Goal: Information Seeking & Learning: Find specific fact

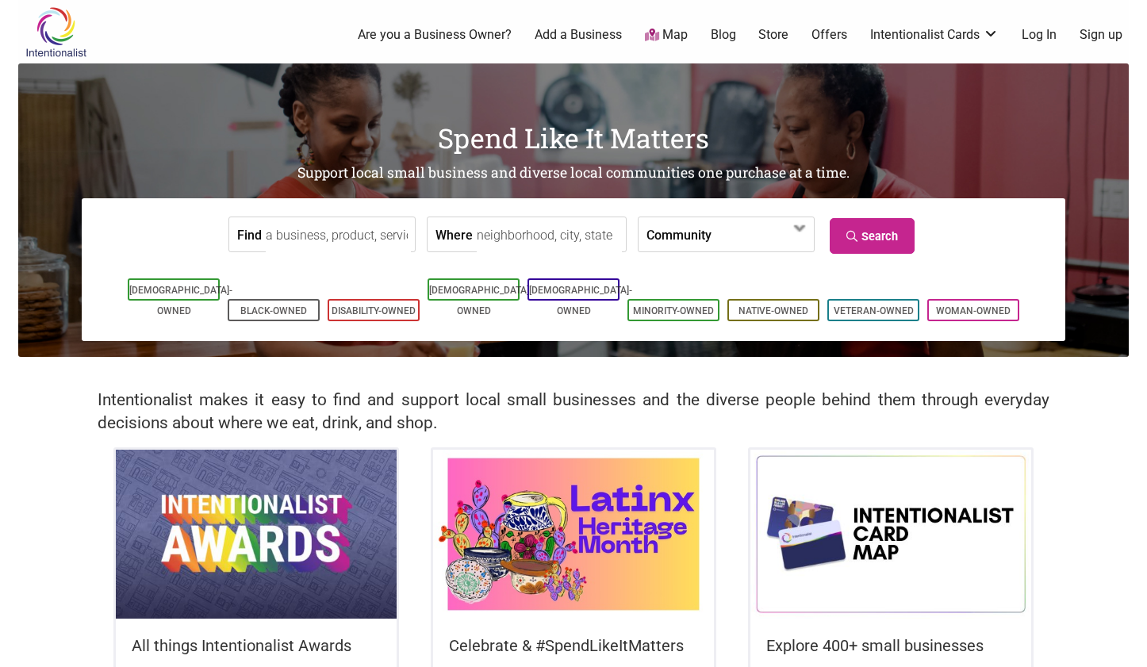
click at [350, 236] on input "Find" at bounding box center [338, 235] width 145 height 36
type input "crutches"
click at [508, 239] on input "Where" at bounding box center [549, 235] width 145 height 36
type input "[GEOGRAPHIC_DATA], [GEOGRAPHIC_DATA]"
click at [684, 235] on label "Community" at bounding box center [679, 234] width 65 height 34
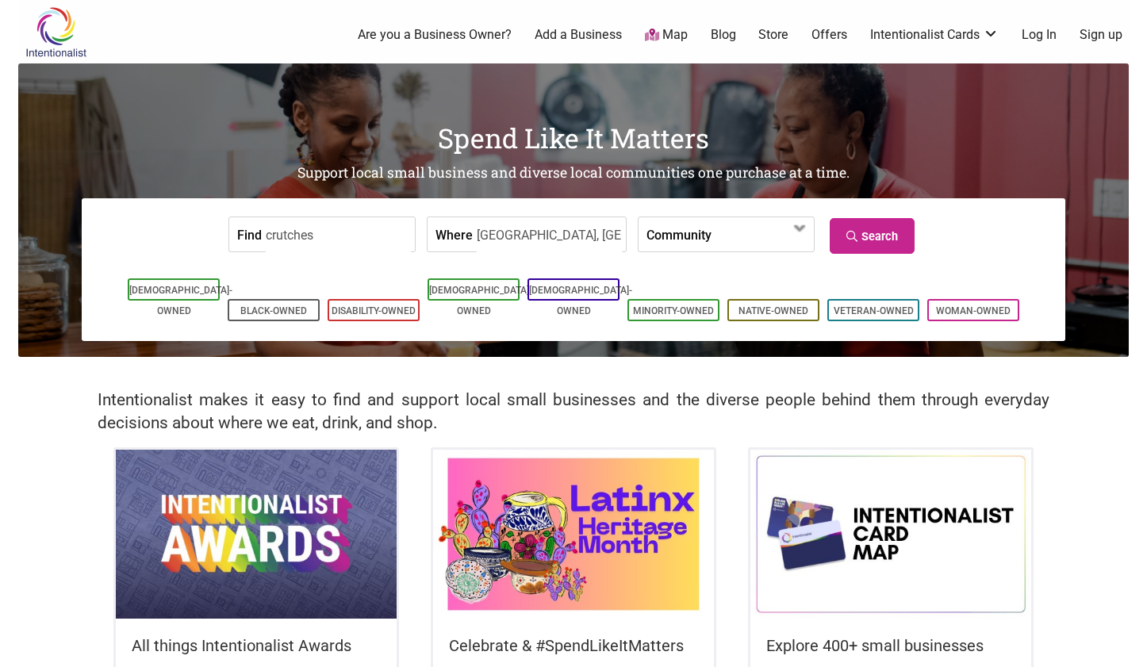
click at [955, 244] on form "Find crutches Where [GEOGRAPHIC_DATA], [GEOGRAPHIC_DATA] Community [DEMOGRAPHIC…" at bounding box center [574, 234] width 960 height 48
click at [876, 241] on link "Search" at bounding box center [872, 236] width 85 height 36
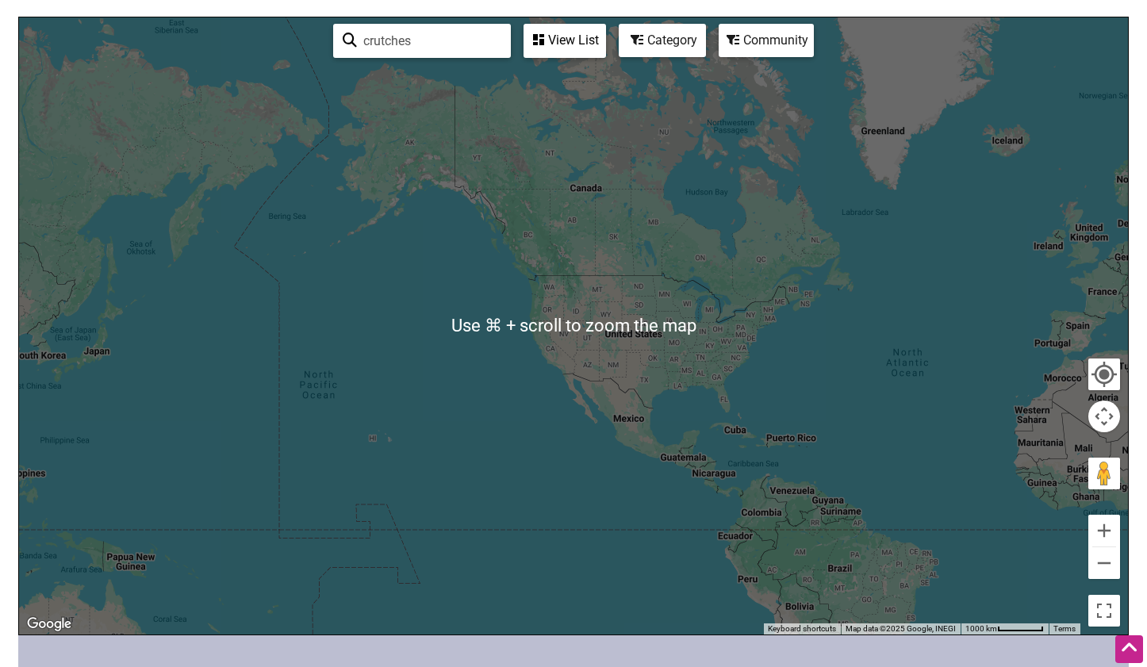
scroll to position [150, 0]
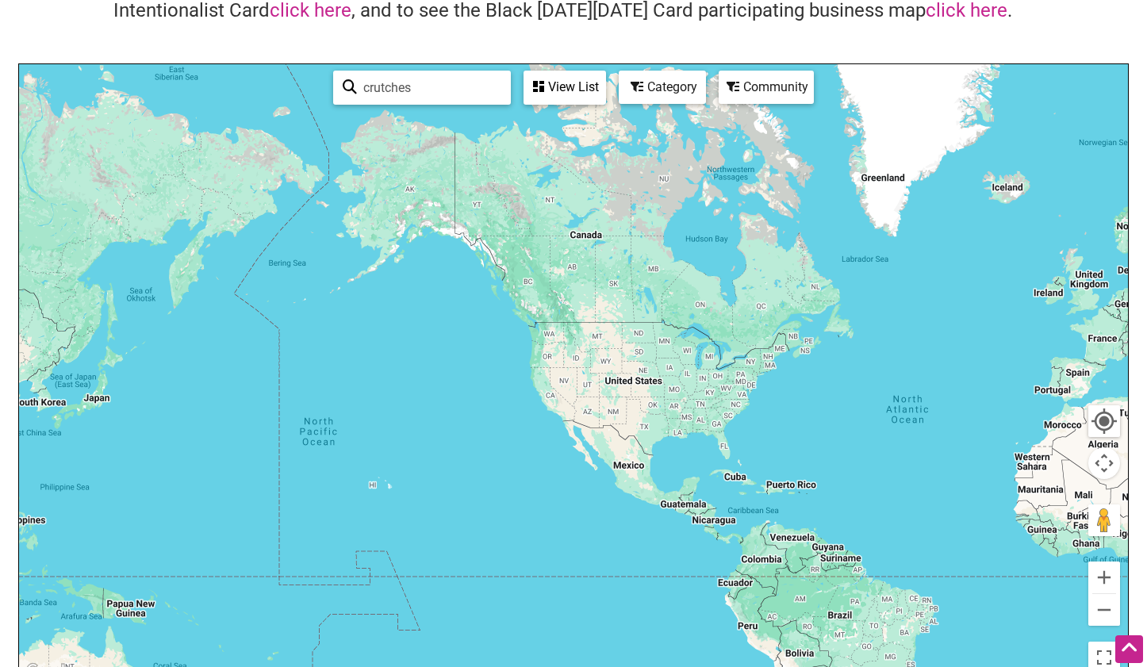
click at [563, 95] on div "View List" at bounding box center [564, 87] width 79 height 30
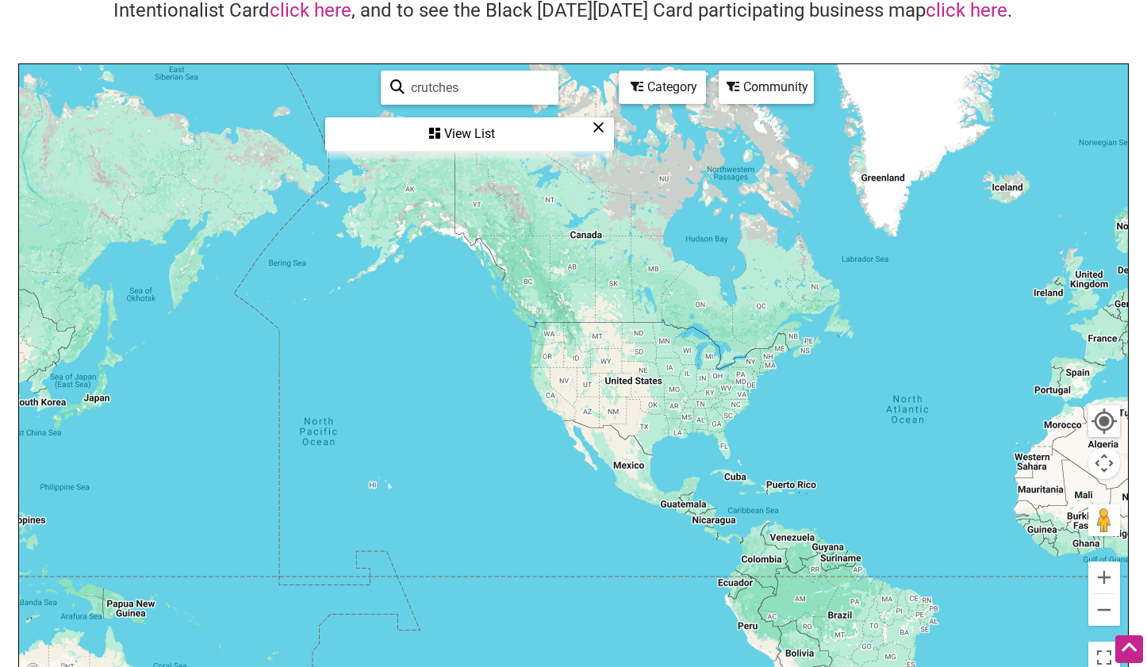
click at [520, 134] on div "View List" at bounding box center [470, 134] width 286 height 30
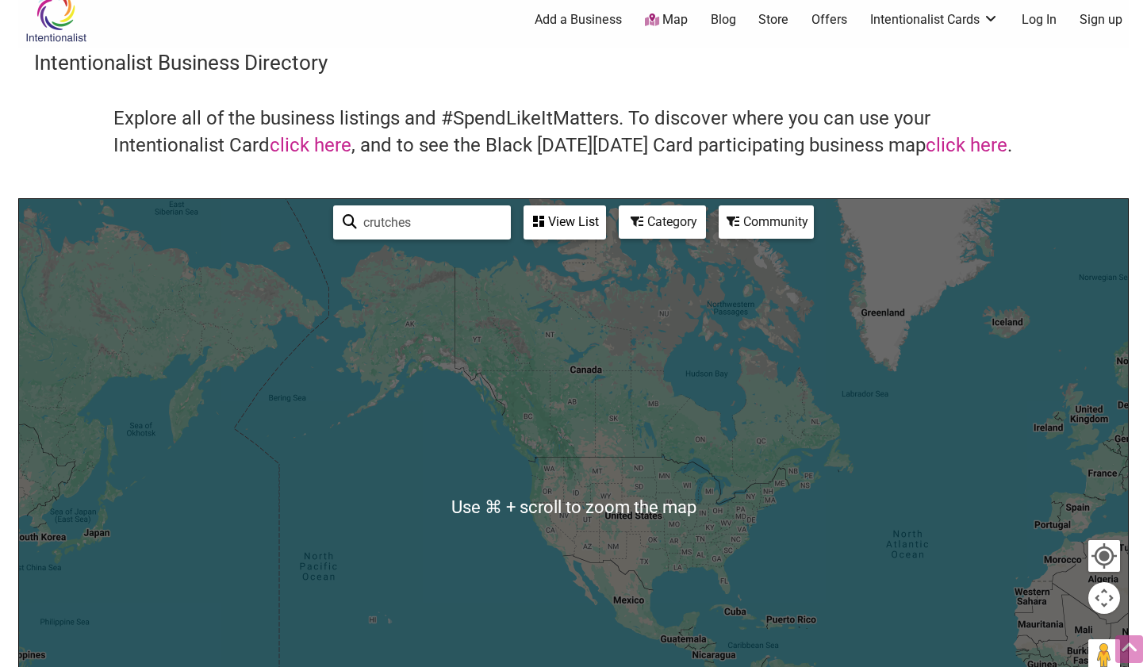
scroll to position [0, 0]
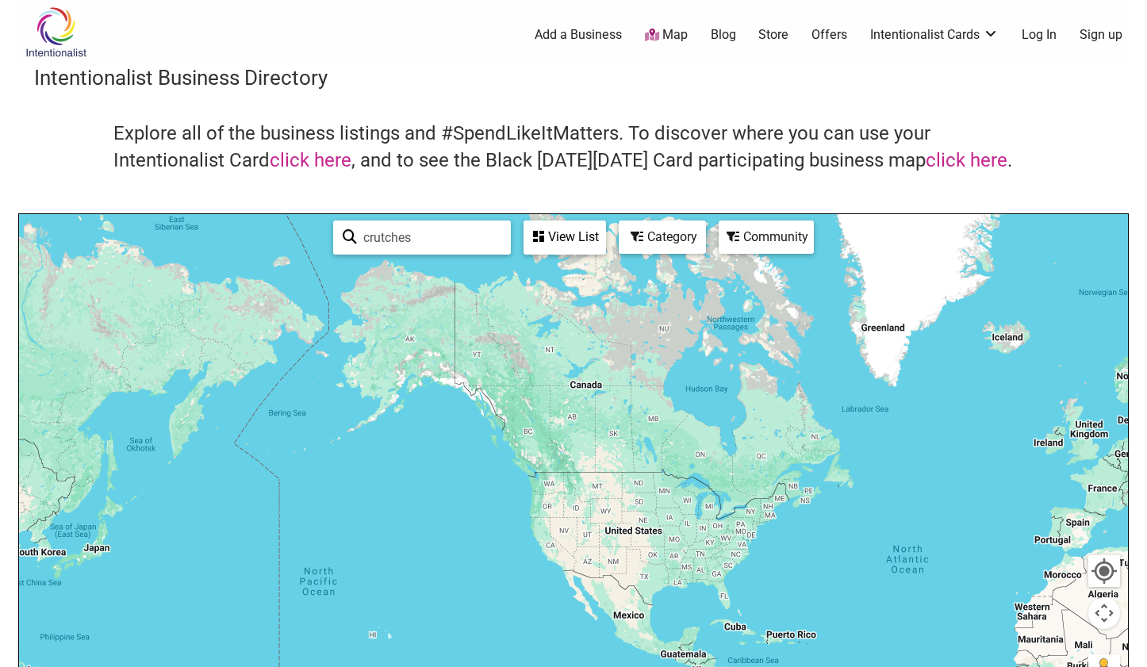
click at [455, 236] on input "crutches" at bounding box center [429, 237] width 144 height 31
click at [671, 234] on div "Category" at bounding box center [663, 237] width 84 height 30
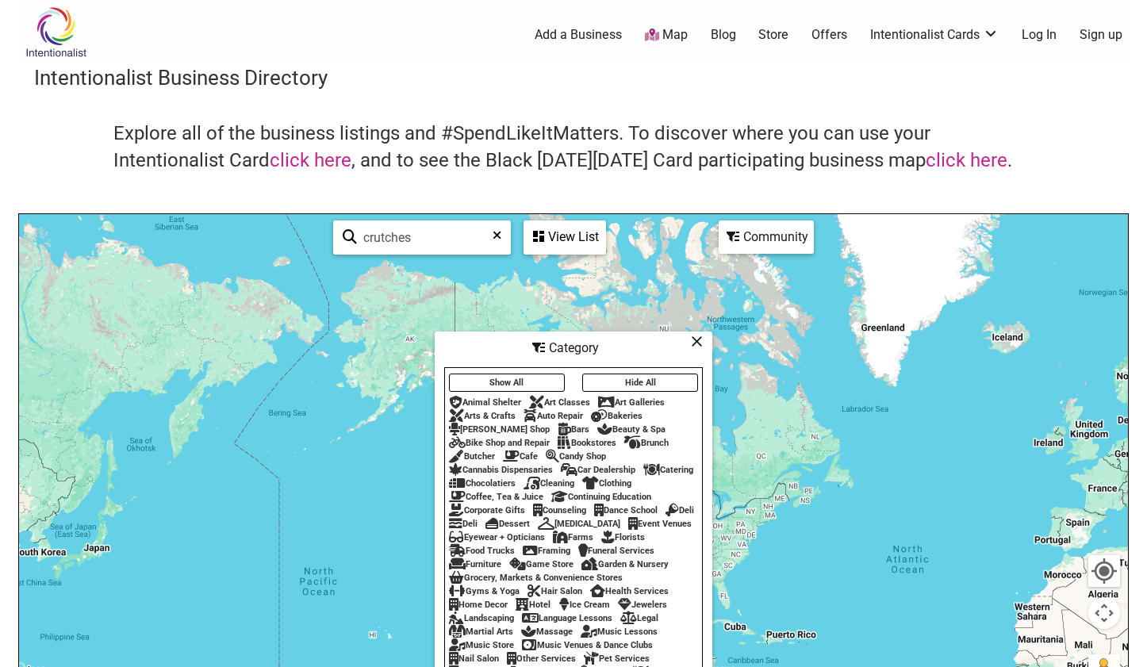
click at [517, 377] on button "Show All" at bounding box center [507, 383] width 116 height 18
click at [778, 236] on div "Community" at bounding box center [767, 237] width 92 height 30
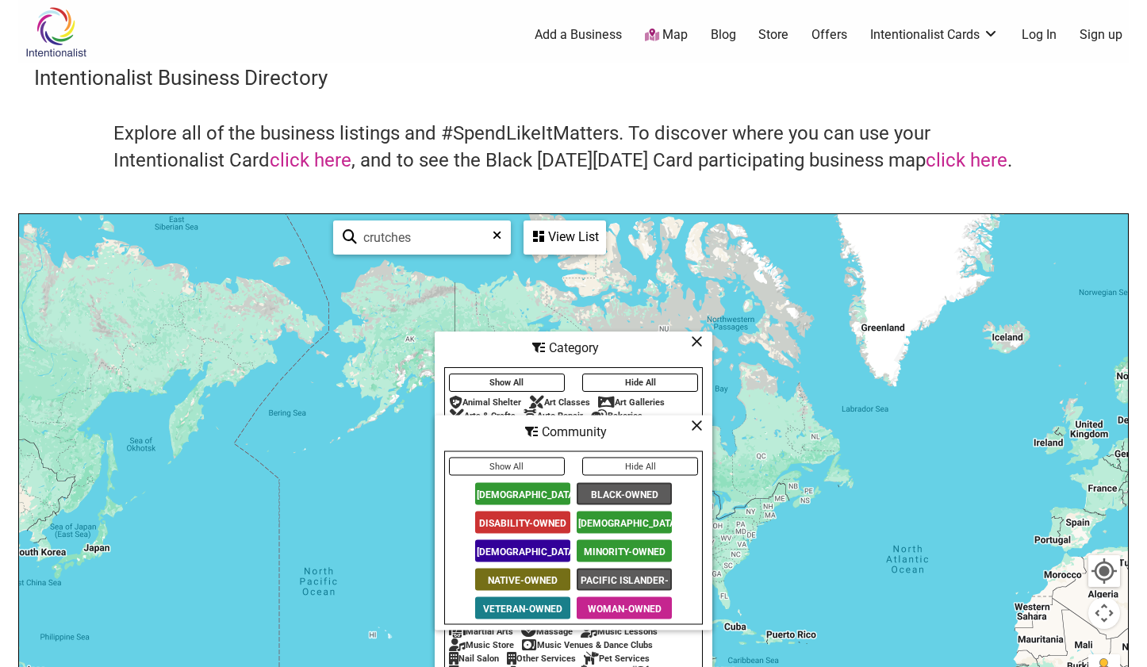
click at [691, 342] on icon at bounding box center [697, 341] width 12 height 1
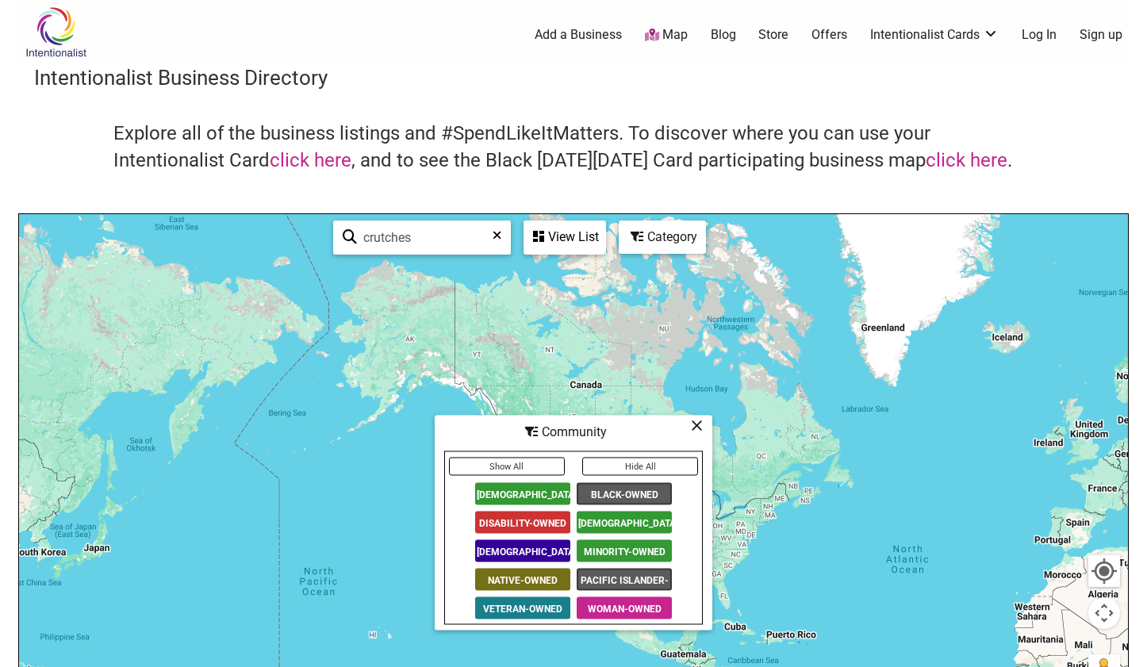
click at [696, 426] on icon at bounding box center [697, 425] width 12 height 1
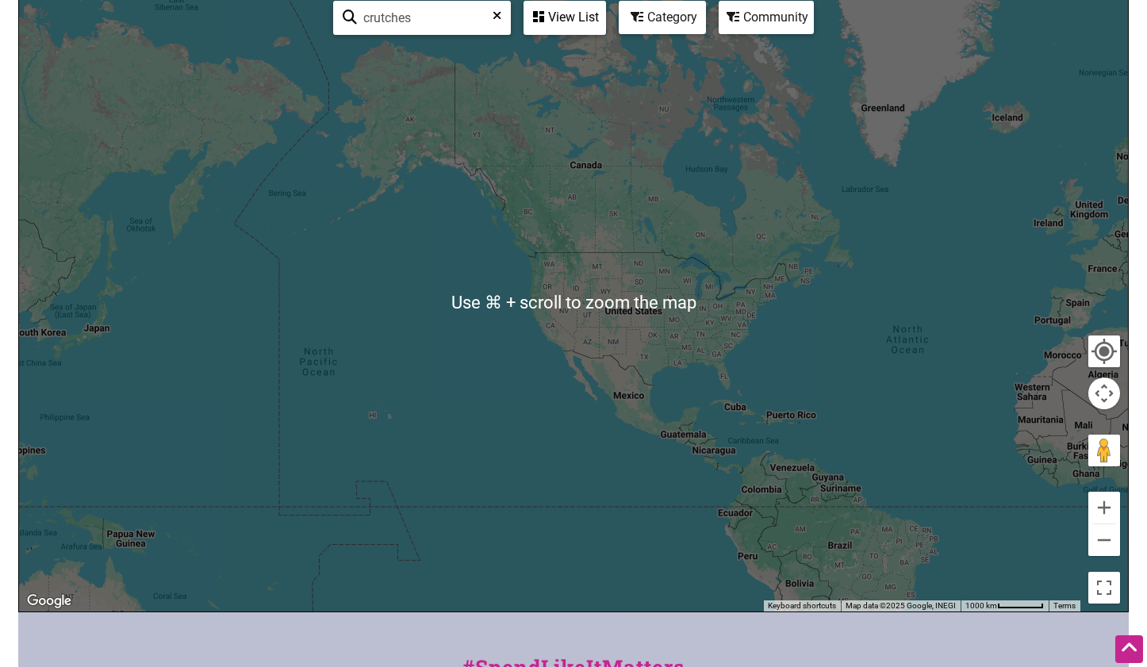
scroll to position [179, 0]
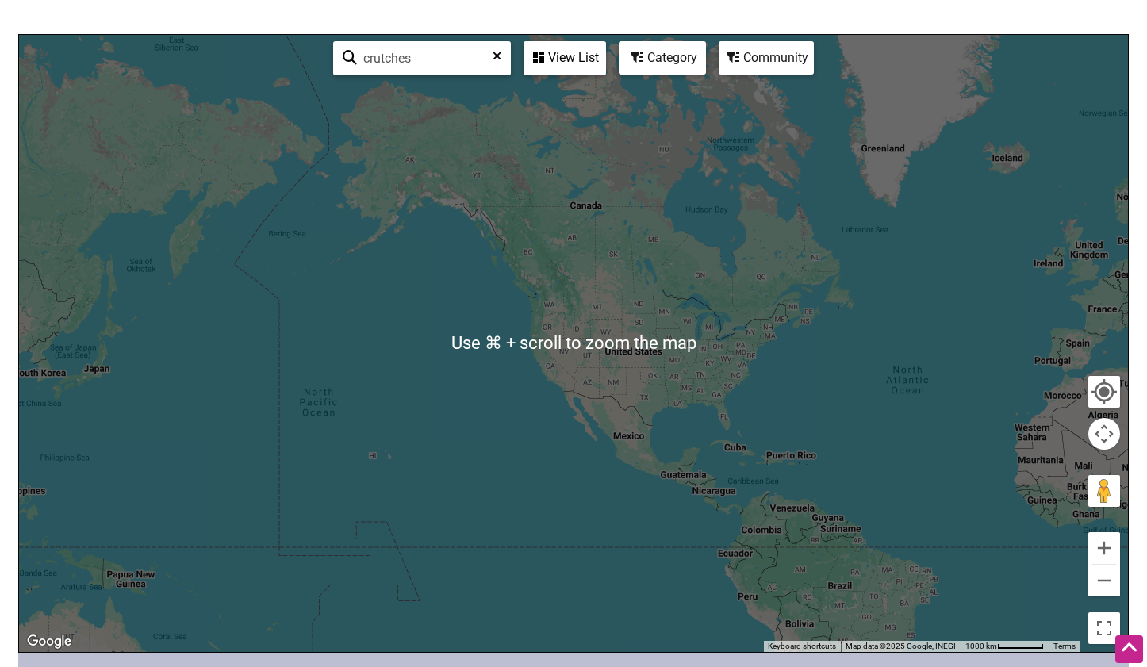
click at [598, 356] on div at bounding box center [573, 343] width 1109 height 617
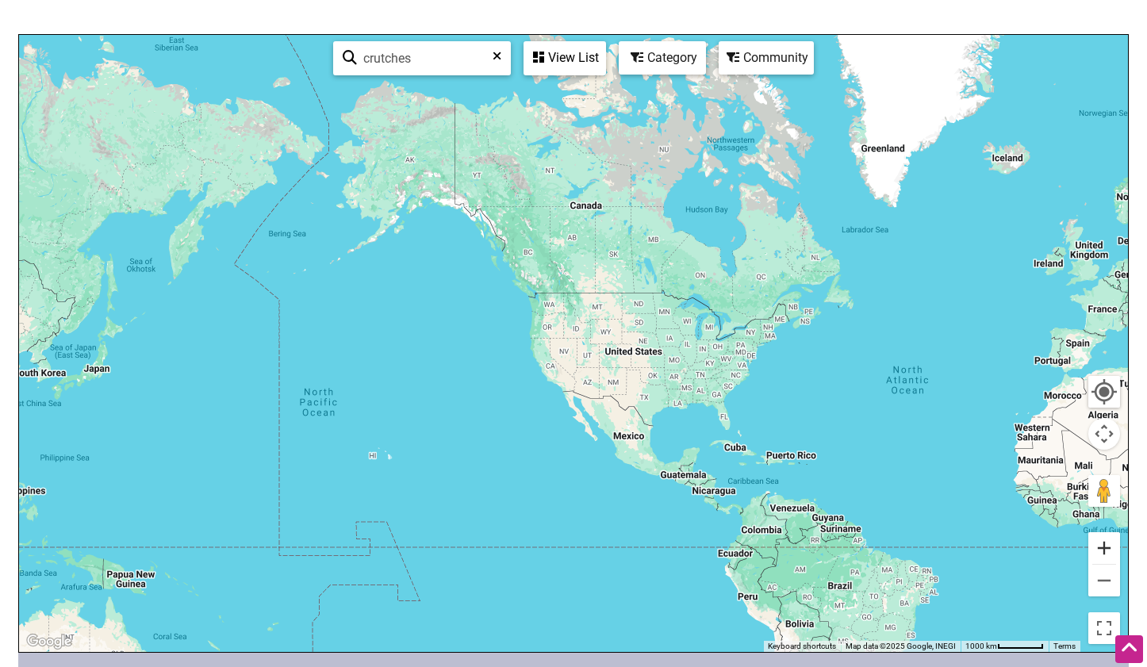
click at [1106, 549] on button "Zoom in" at bounding box center [1105, 548] width 32 height 32
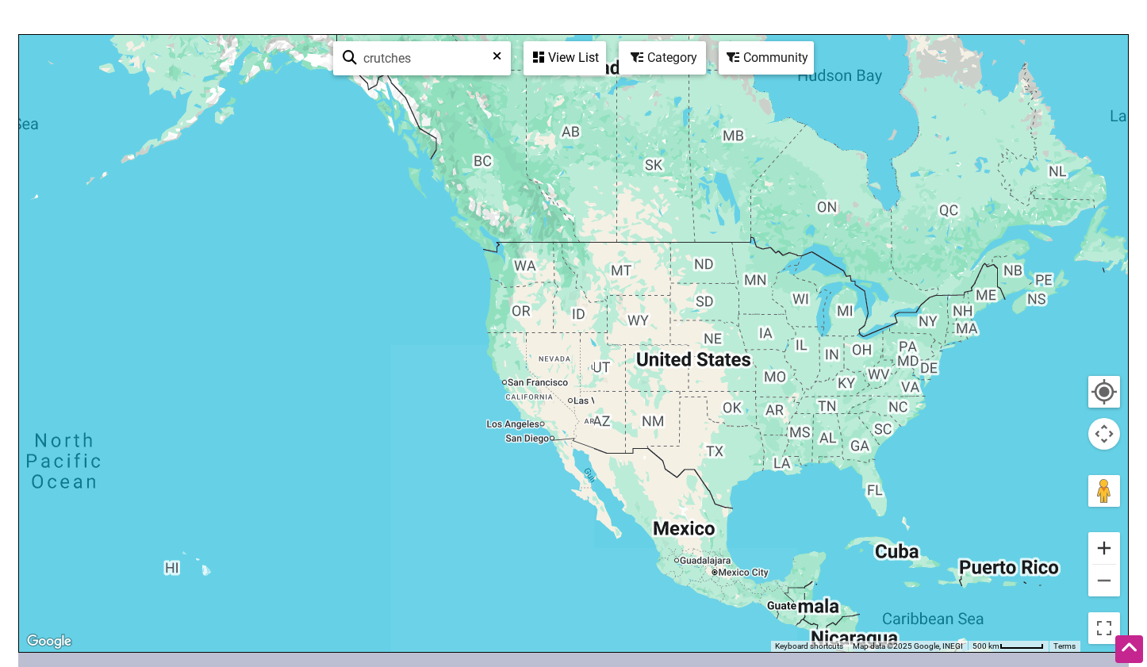
click at [1106, 549] on button "Zoom in" at bounding box center [1105, 548] width 32 height 32
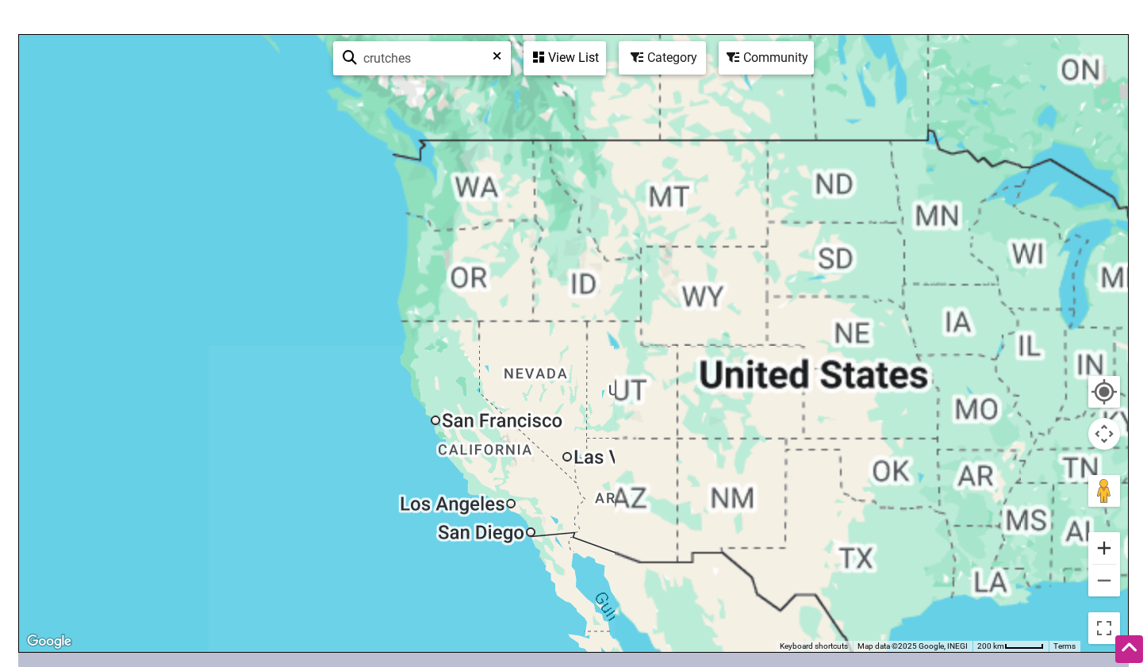
click at [1106, 549] on button "Zoom in" at bounding box center [1105, 548] width 32 height 32
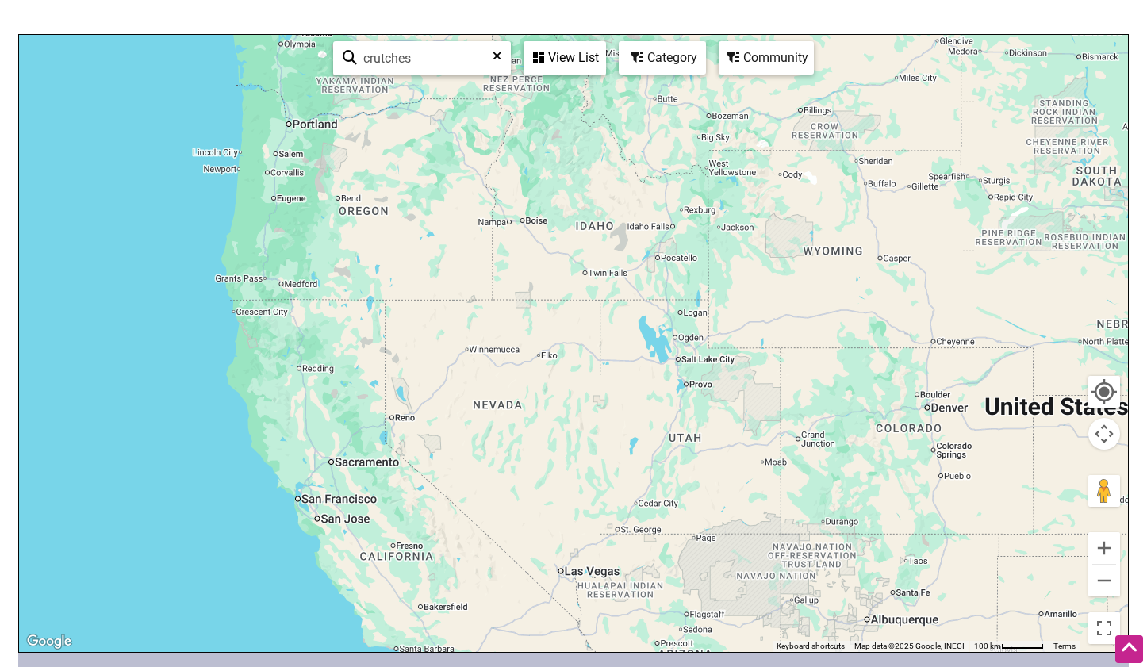
click at [572, 56] on div "View List" at bounding box center [564, 58] width 79 height 30
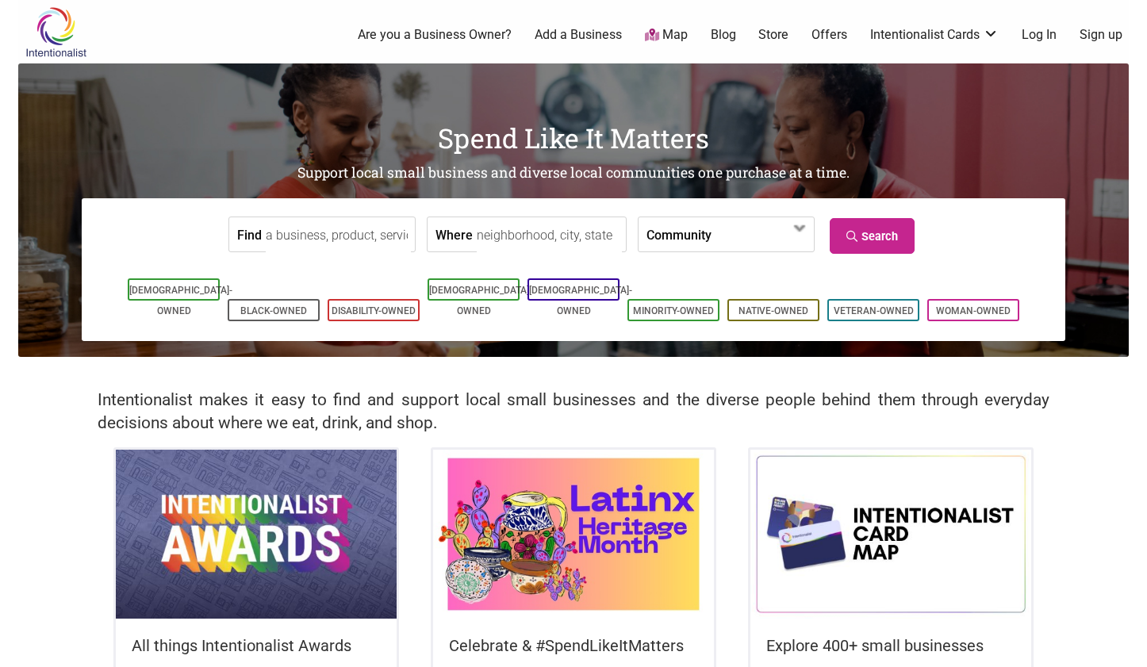
click at [321, 235] on input "Find" at bounding box center [338, 235] width 145 height 36
type input "crutches"
click at [538, 238] on input "Where" at bounding box center [549, 235] width 145 height 36
type input "94705"
click at [877, 240] on link "Search" at bounding box center [872, 236] width 85 height 36
